Goal: Check status: Check status

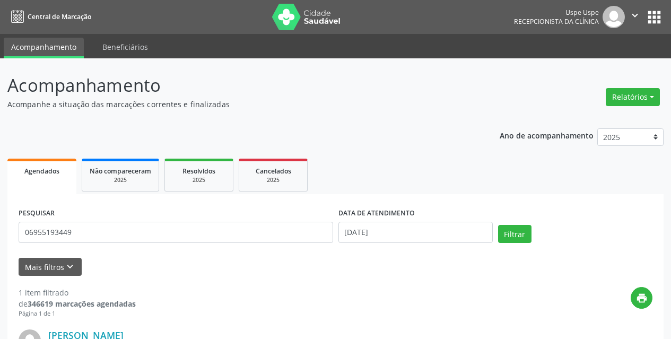
scroll to position [160, 0]
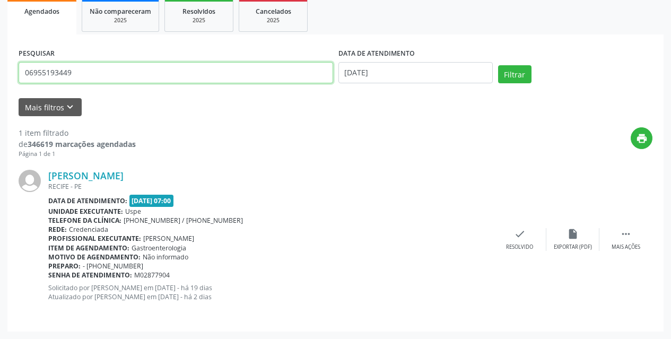
click at [102, 75] on input "06955193449" at bounding box center [176, 72] width 315 height 21
click at [110, 73] on input "32988176434" at bounding box center [176, 72] width 315 height 21
type input "32988176434"
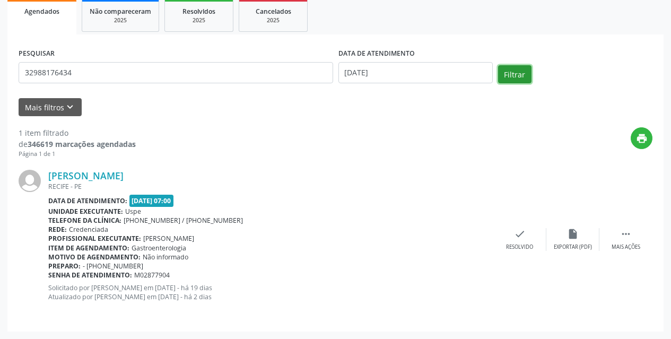
click at [514, 74] on button "Filtrar" at bounding box center [514, 74] width 33 height 18
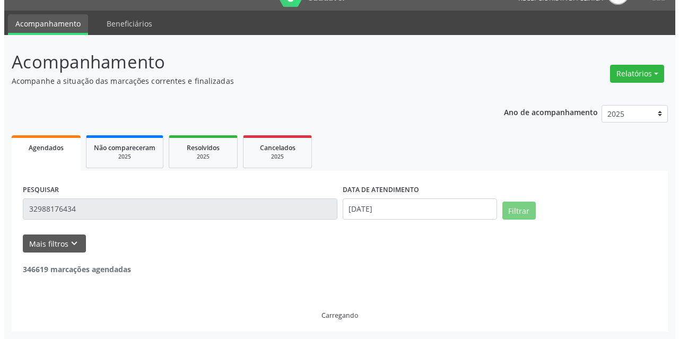
scroll to position [0, 0]
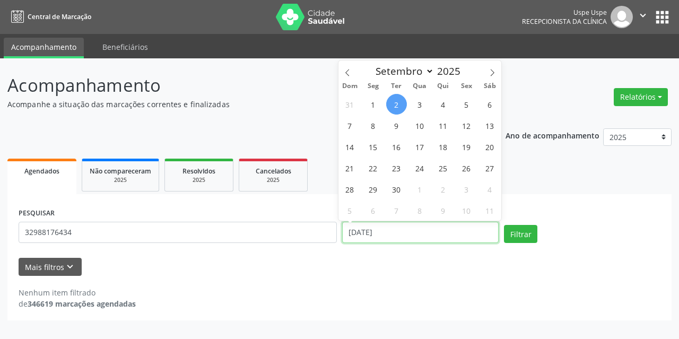
drag, startPoint x: 398, startPoint y: 232, endPoint x: 192, endPoint y: 226, distance: 206.0
click at [194, 227] on div "PESQUISAR 32988176434 DATA DE ATENDIMENTO [DATE] Filtrar" at bounding box center [339, 227] width 647 height 45
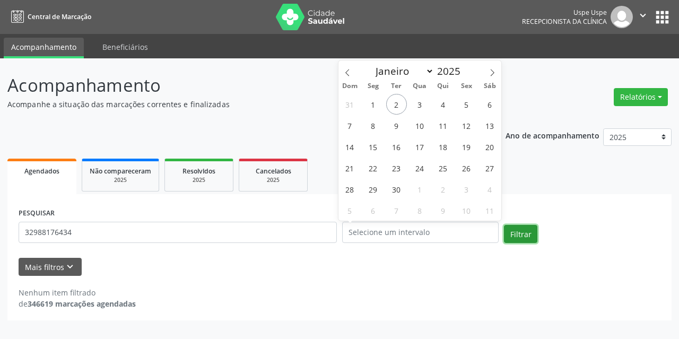
click at [521, 237] on button "Filtrar" at bounding box center [520, 234] width 33 height 18
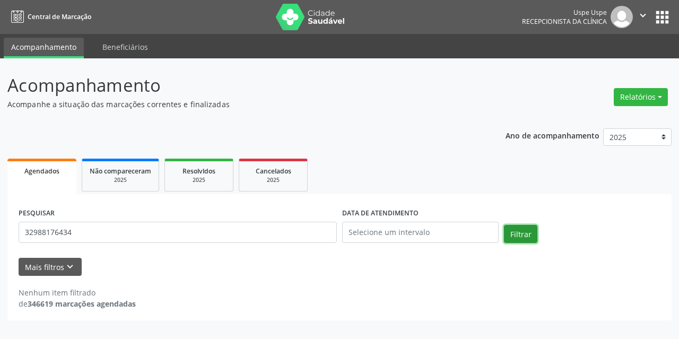
click at [517, 229] on button "Filtrar" at bounding box center [520, 234] width 33 height 18
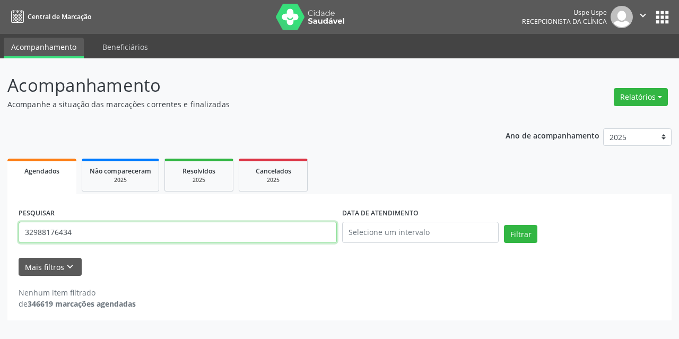
click at [140, 236] on input "32988176434" at bounding box center [178, 232] width 318 height 21
type input "32988176434"
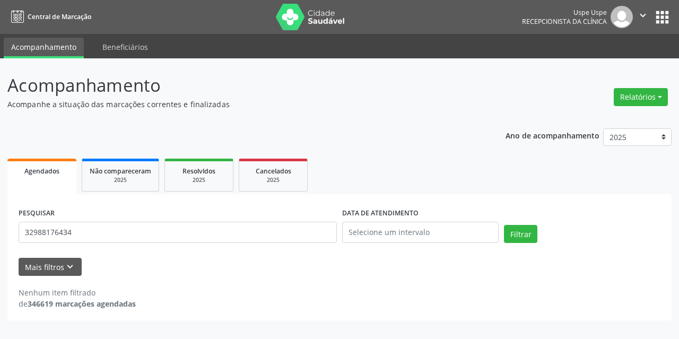
click at [538, 235] on div "Filtrar" at bounding box center [582, 237] width 162 height 25
click at [520, 228] on button "Filtrar" at bounding box center [520, 234] width 33 height 18
